Goal: Information Seeking & Learning: Check status

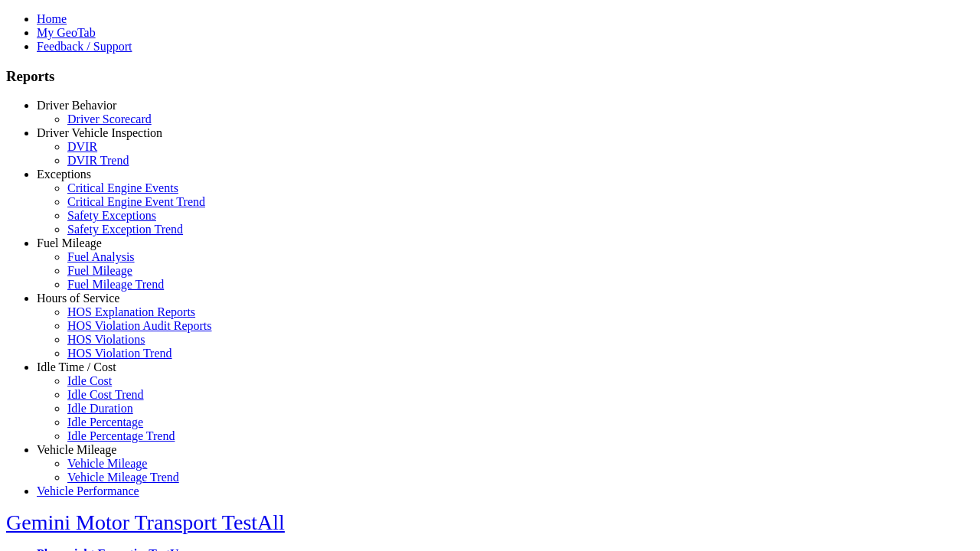
click at [88, 250] on link "Fuel Mileage" at bounding box center [69, 243] width 65 height 13
click at [100, 277] on link "Fuel Mileage" at bounding box center [99, 270] width 65 height 13
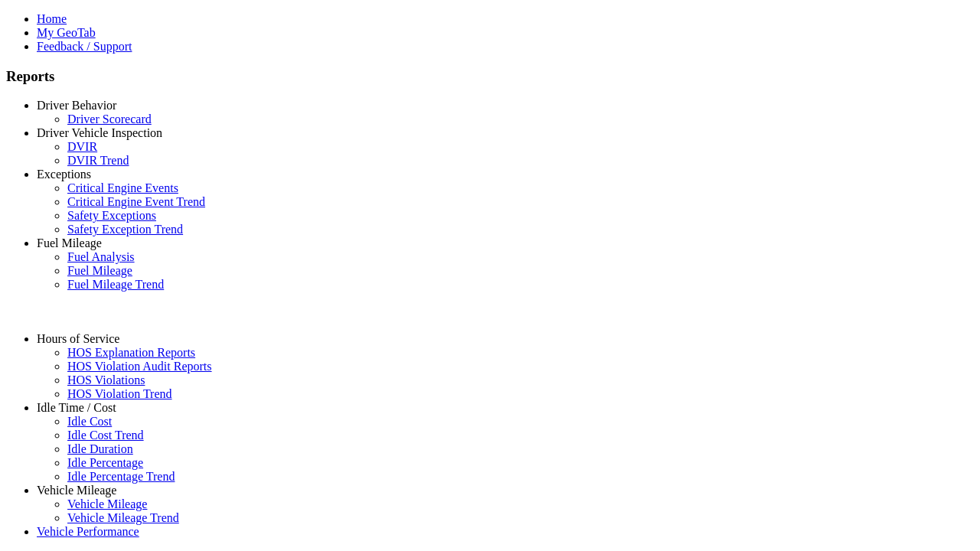
select select "**********"
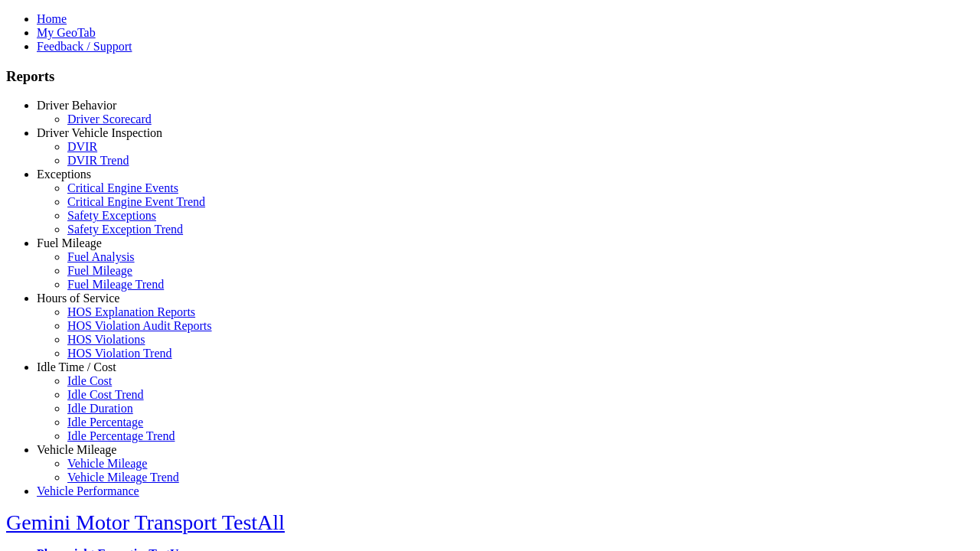
type input "**********"
